Goal: Find specific page/section: Find specific page/section

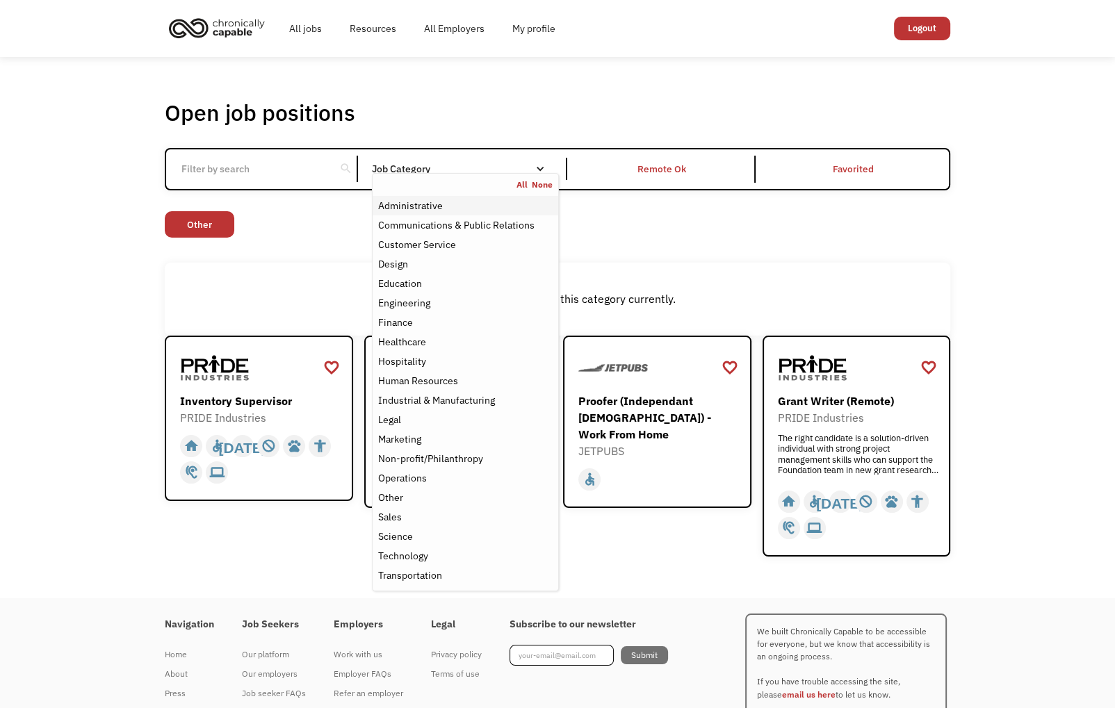
click at [445, 204] on div "Administrative" at bounding box center [465, 205] width 174 height 17
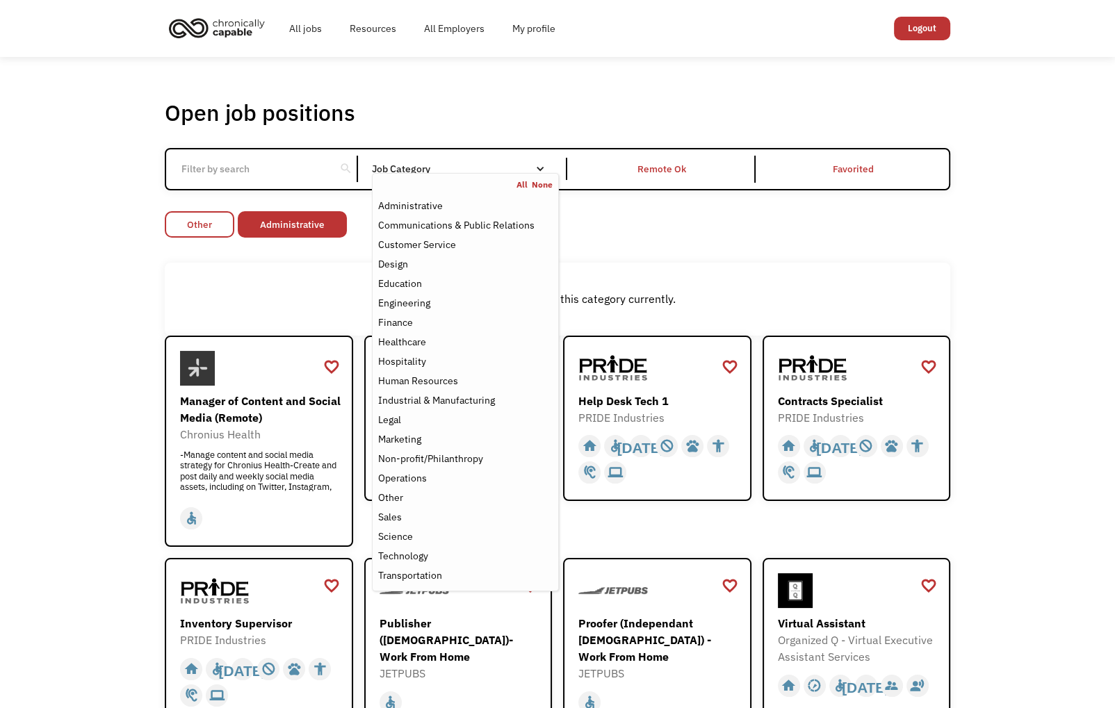
click at [225, 222] on link "Other" at bounding box center [200, 224] width 70 height 26
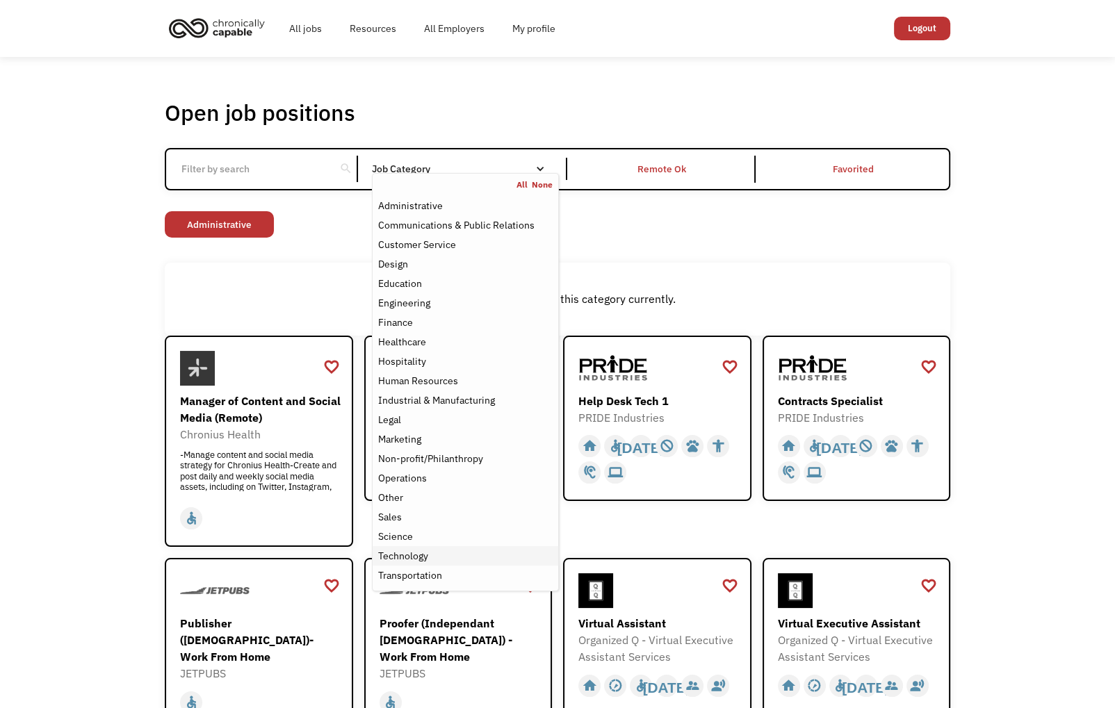
click at [400, 552] on div "Technology" at bounding box center [403, 556] width 50 height 17
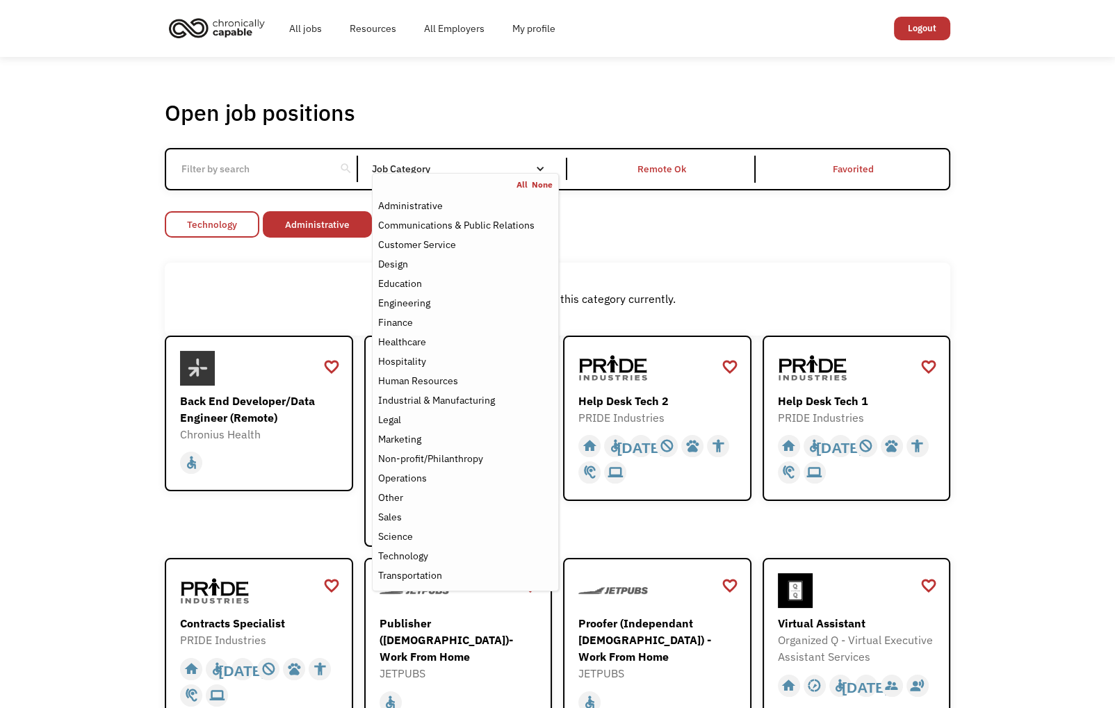
click at [246, 228] on link "Technology" at bounding box center [212, 224] width 95 height 26
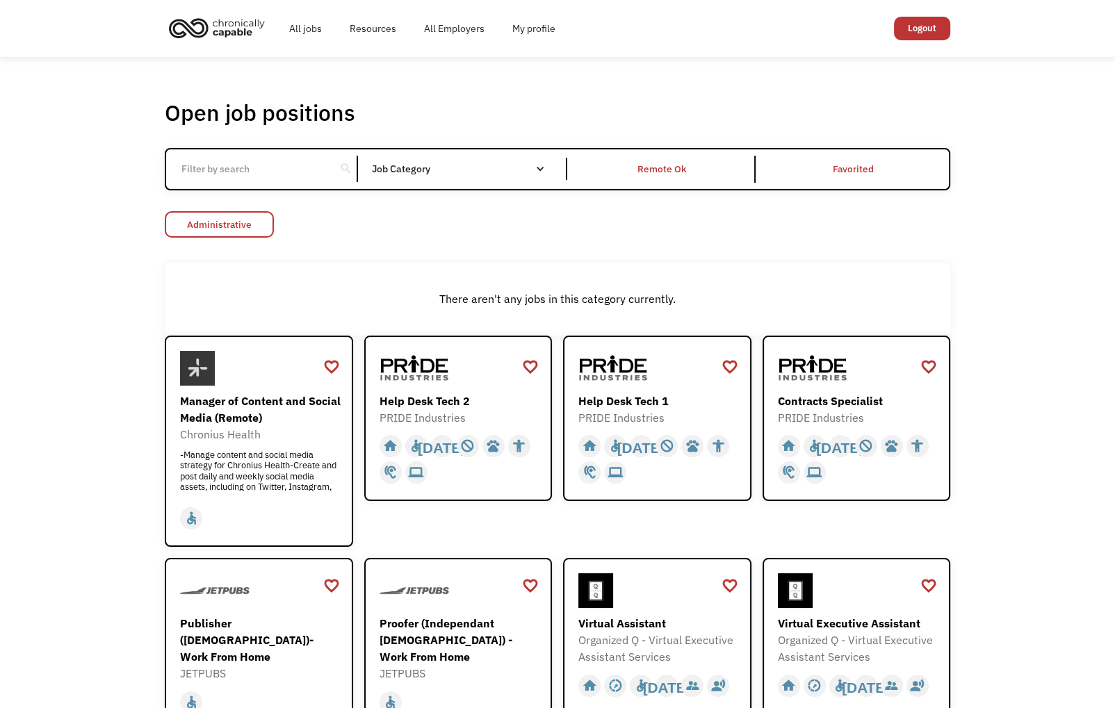
click at [249, 225] on link "Administrative" at bounding box center [219, 224] width 109 height 26
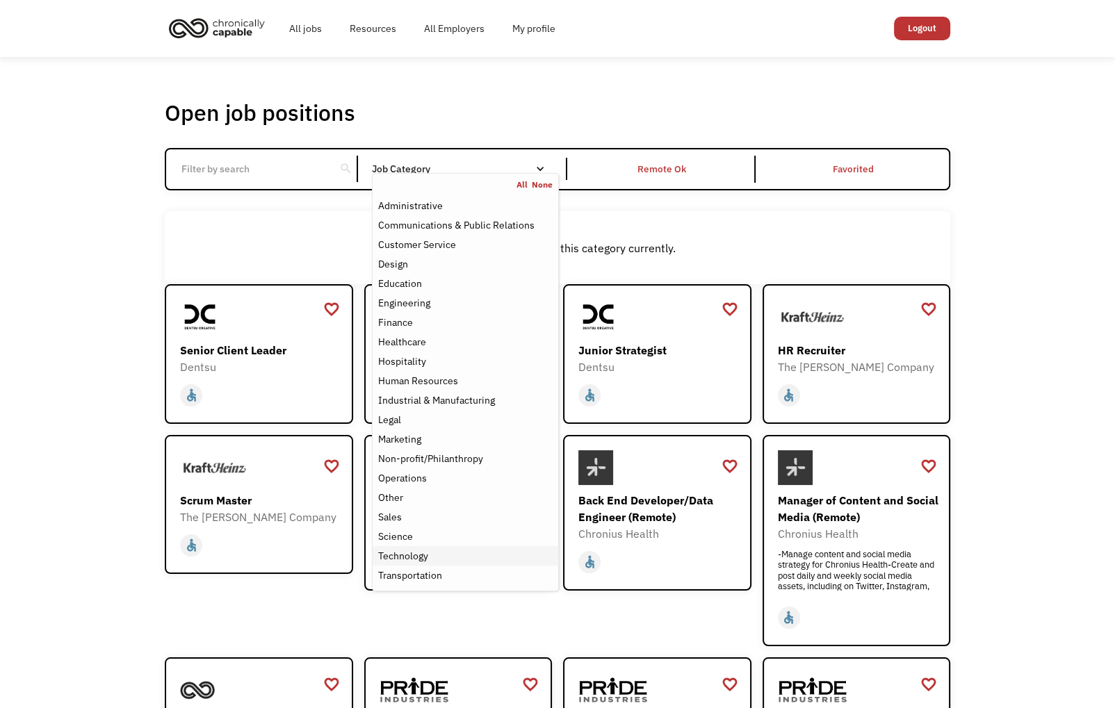
click at [395, 556] on div "Technology" at bounding box center [403, 556] width 50 height 17
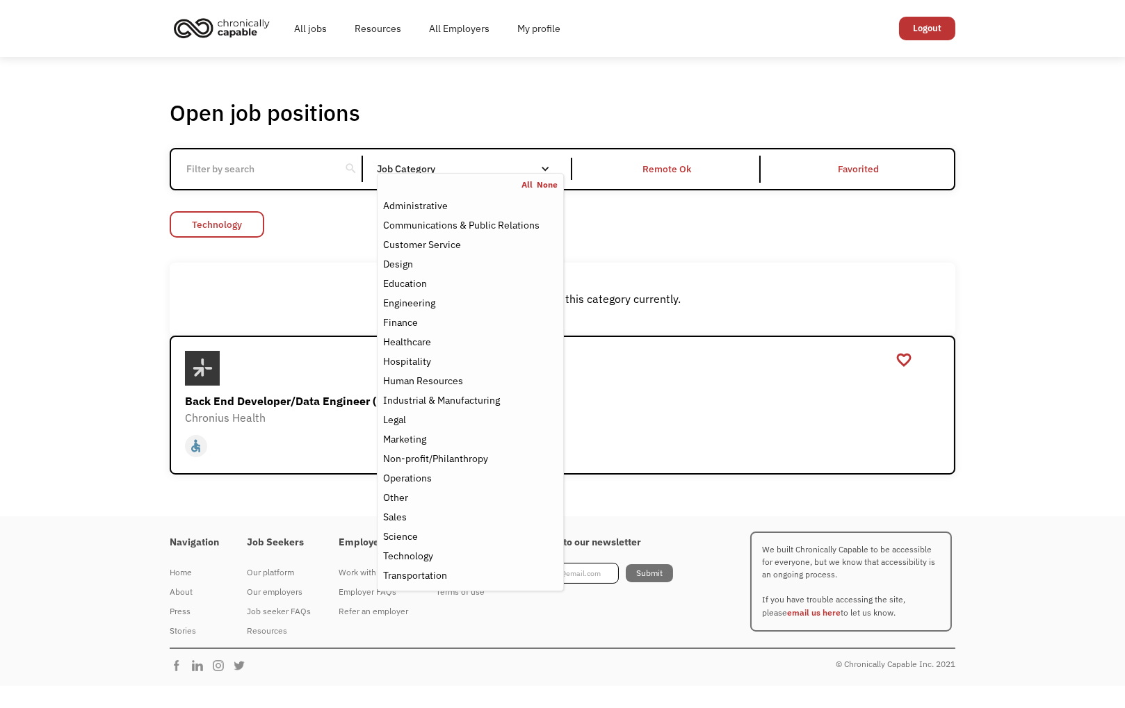
click at [250, 226] on link "Technology" at bounding box center [217, 224] width 95 height 26
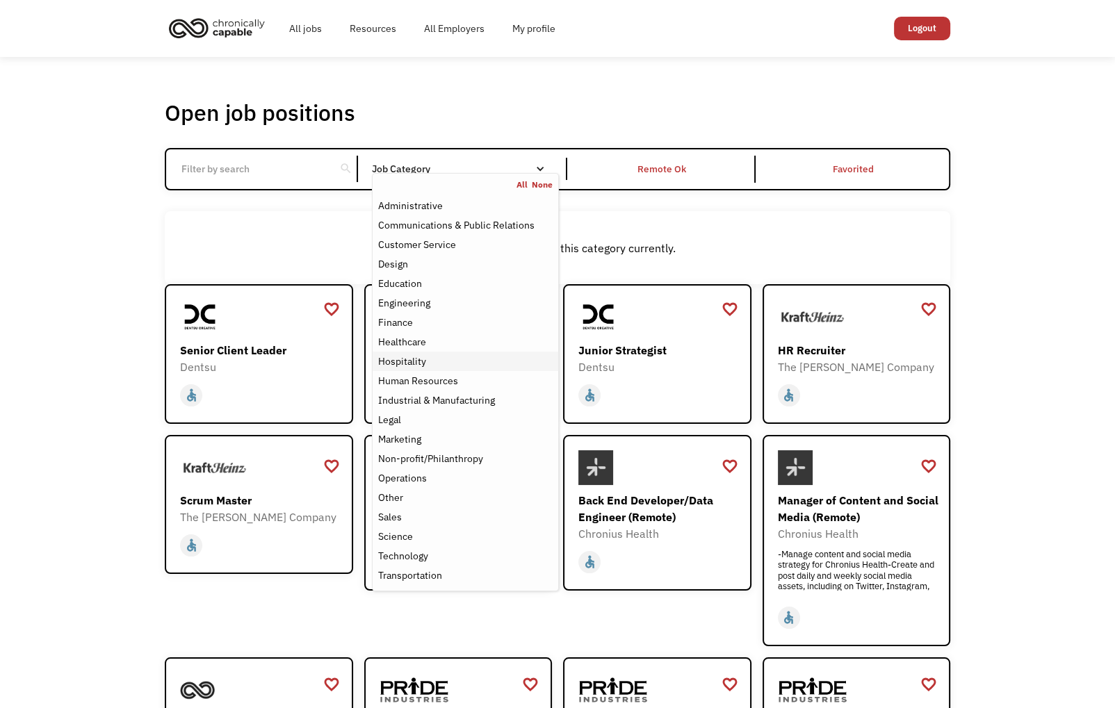
click at [407, 357] on div "Hospitality" at bounding box center [402, 361] width 48 height 17
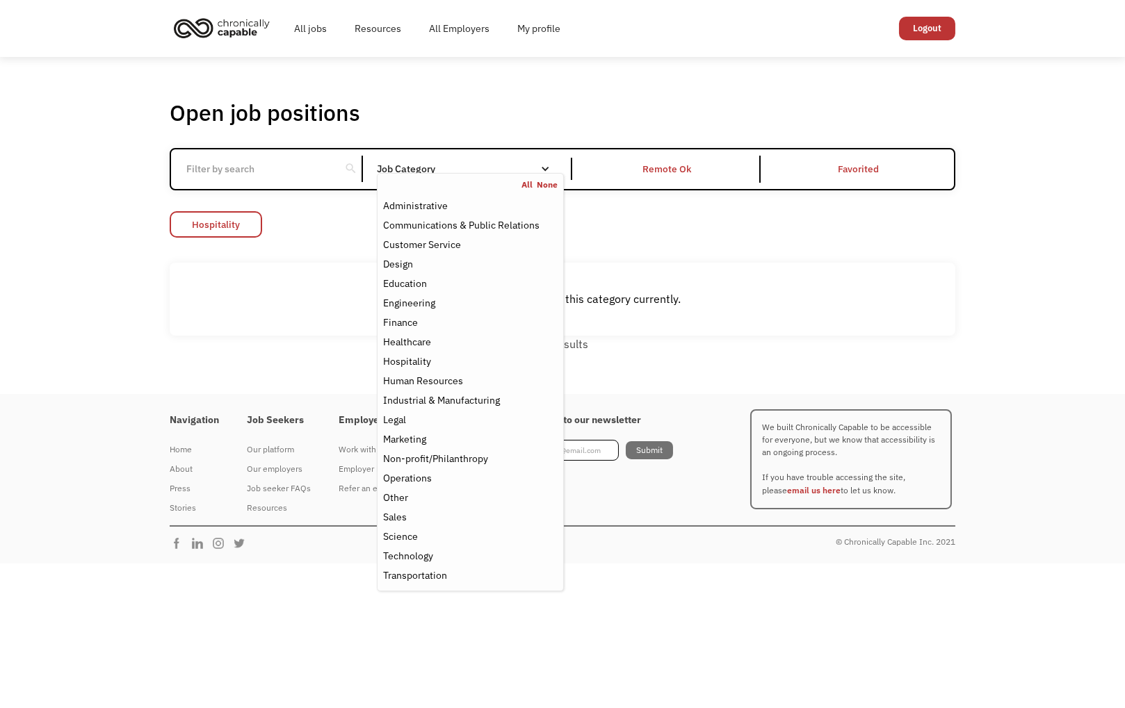
click at [250, 225] on link "Hospitality" at bounding box center [216, 224] width 92 height 26
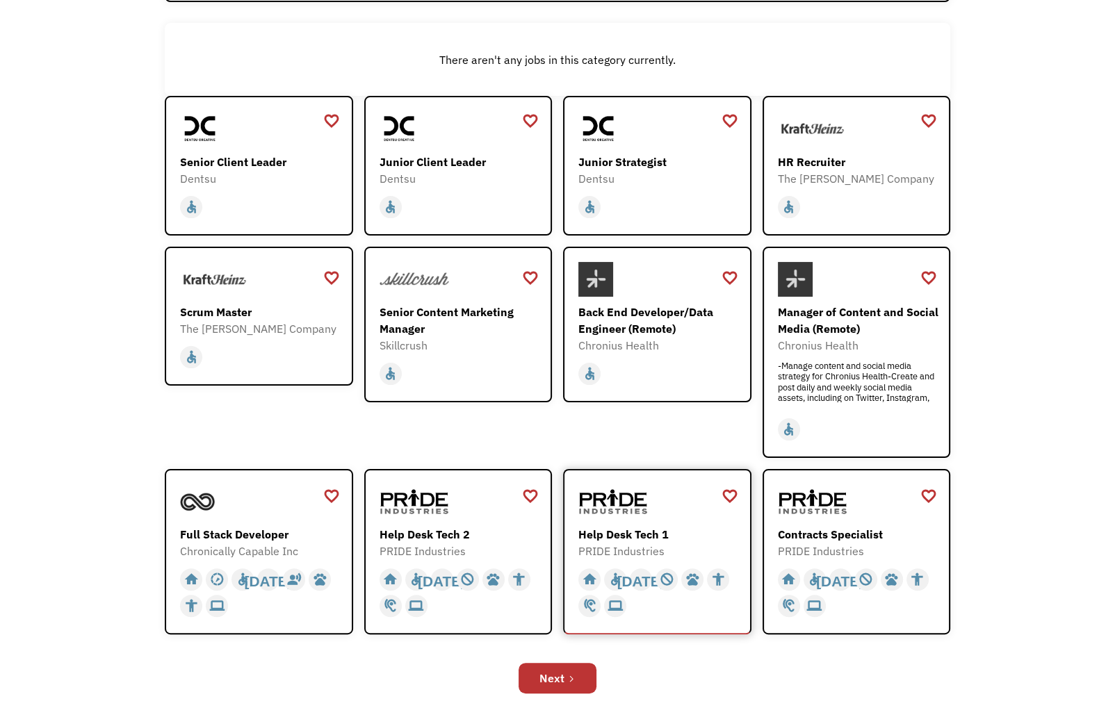
scroll to position [264, 0]
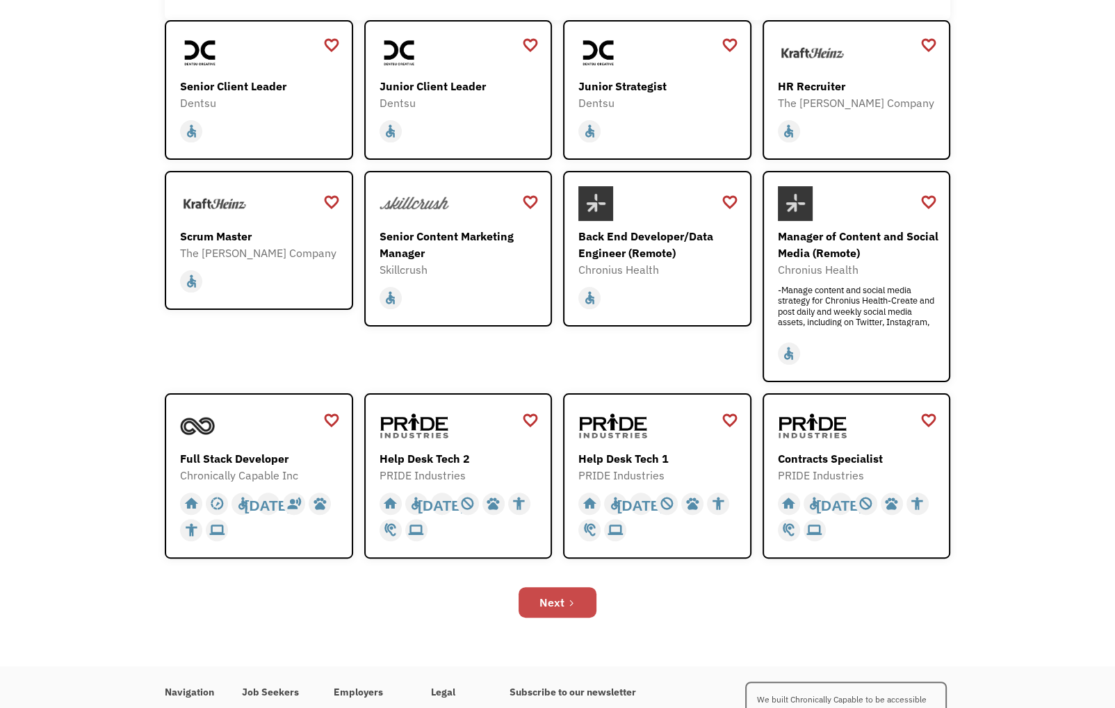
click at [555, 598] on div "Next" at bounding box center [551, 602] width 25 height 17
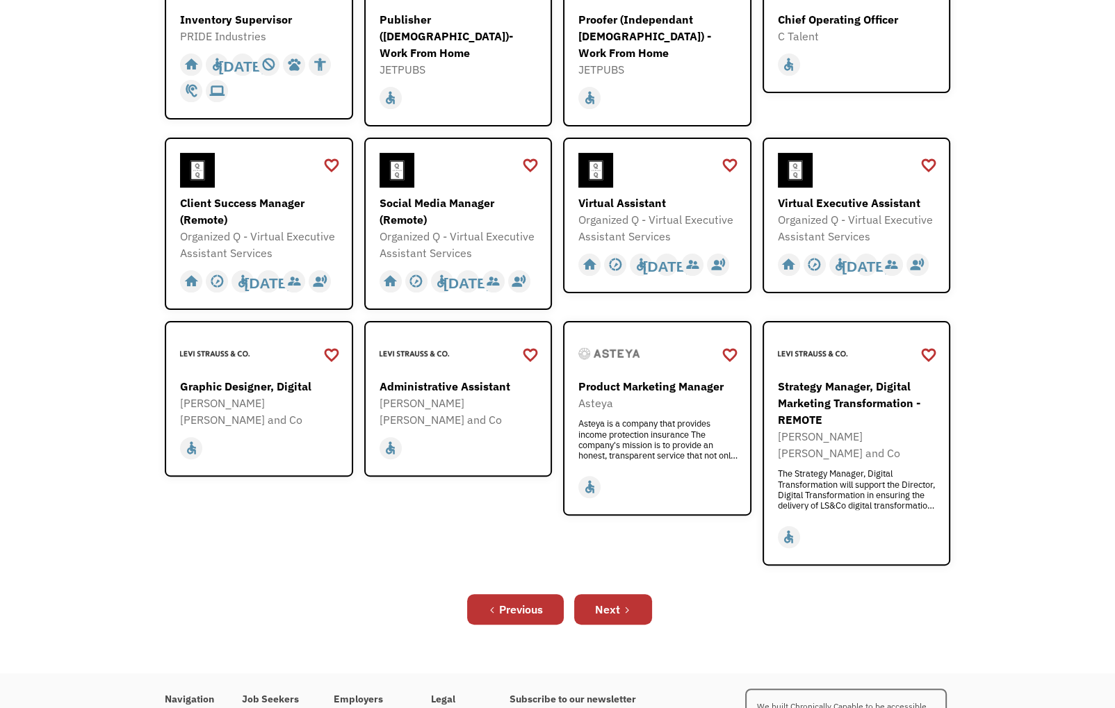
scroll to position [397, 0]
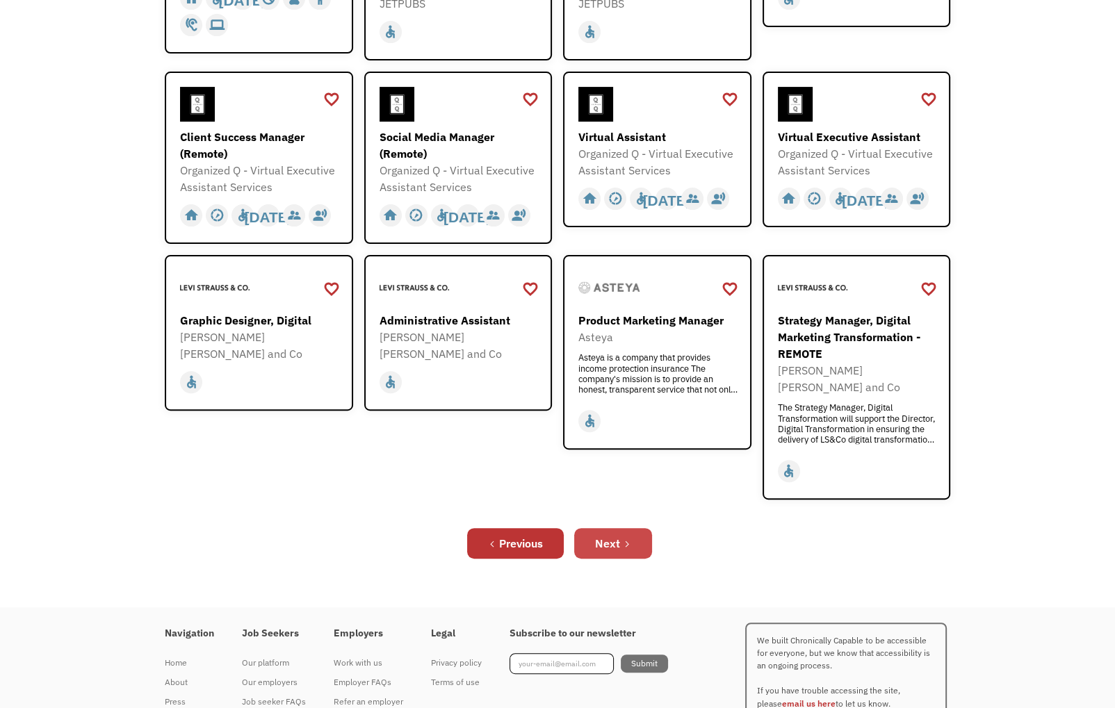
click at [602, 535] on div "Next" at bounding box center [607, 543] width 25 height 17
